Goal: Use online tool/utility: Use online tool/utility

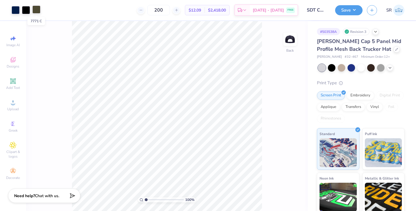
click at [37, 8] on div at bounding box center [36, 9] width 8 height 8
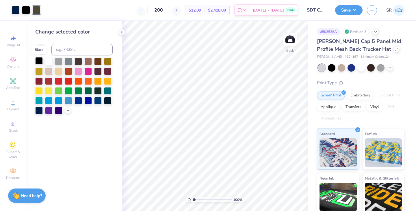
click at [41, 59] on div at bounding box center [39, 61] width 8 height 8
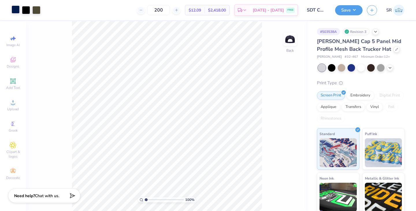
click at [14, 12] on div at bounding box center [16, 9] width 8 height 8
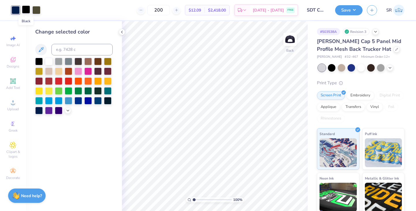
click at [23, 12] on div at bounding box center [26, 9] width 8 height 8
click at [23, 11] on div at bounding box center [26, 10] width 8 height 8
click at [41, 110] on div at bounding box center [39, 110] width 8 height 8
click at [26, 12] on div at bounding box center [26, 9] width 8 height 8
click at [38, 112] on div at bounding box center [39, 110] width 8 height 8
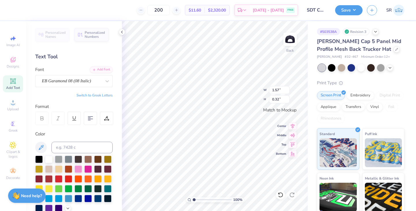
click at [43, 117] on icon at bounding box center [41, 118] width 5 height 5
click at [44, 118] on icon at bounding box center [41, 118] width 5 height 5
